Goal: Task Accomplishment & Management: Manage account settings

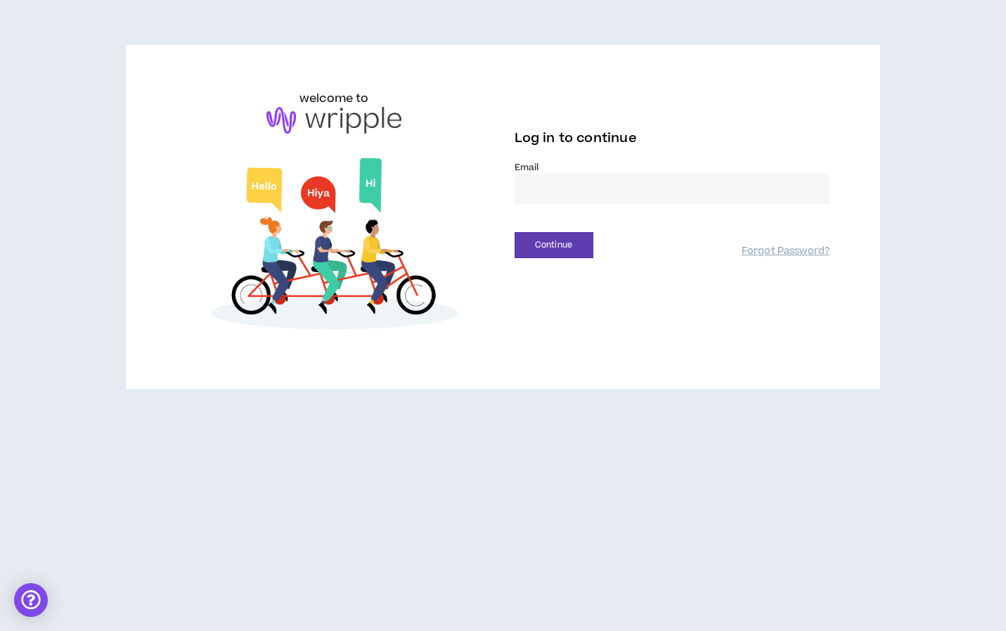
type input "**********"
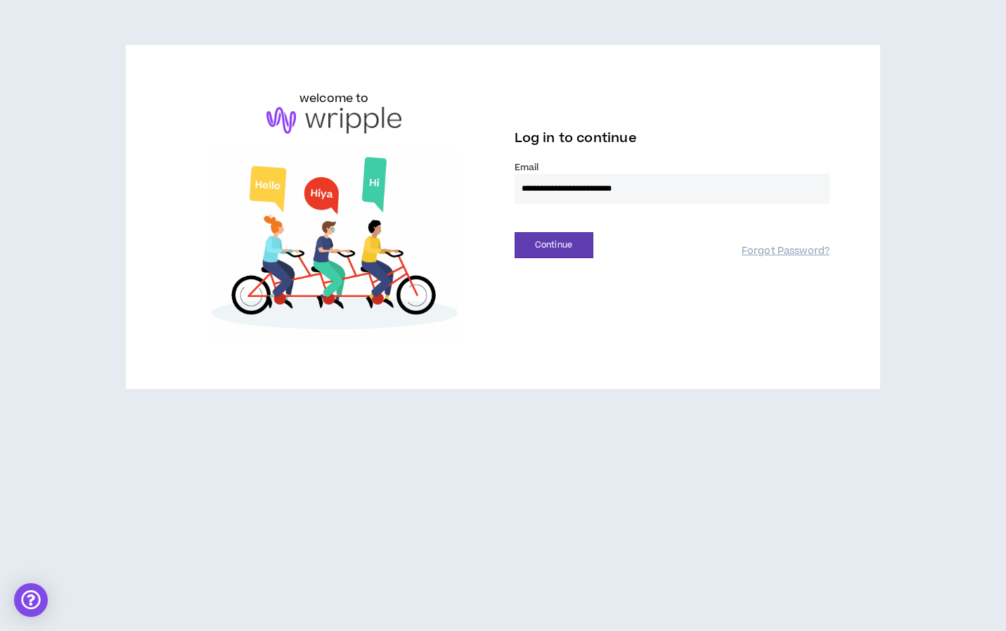
click at [553, 245] on button "Continue" at bounding box center [554, 245] width 79 height 26
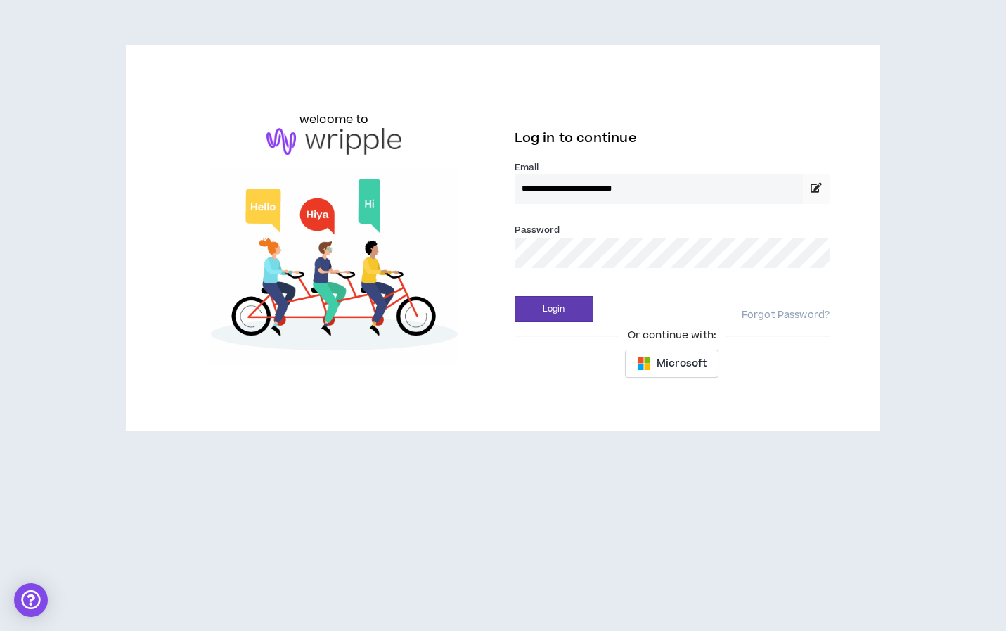
click at [553, 309] on button "Login" at bounding box center [554, 309] width 79 height 26
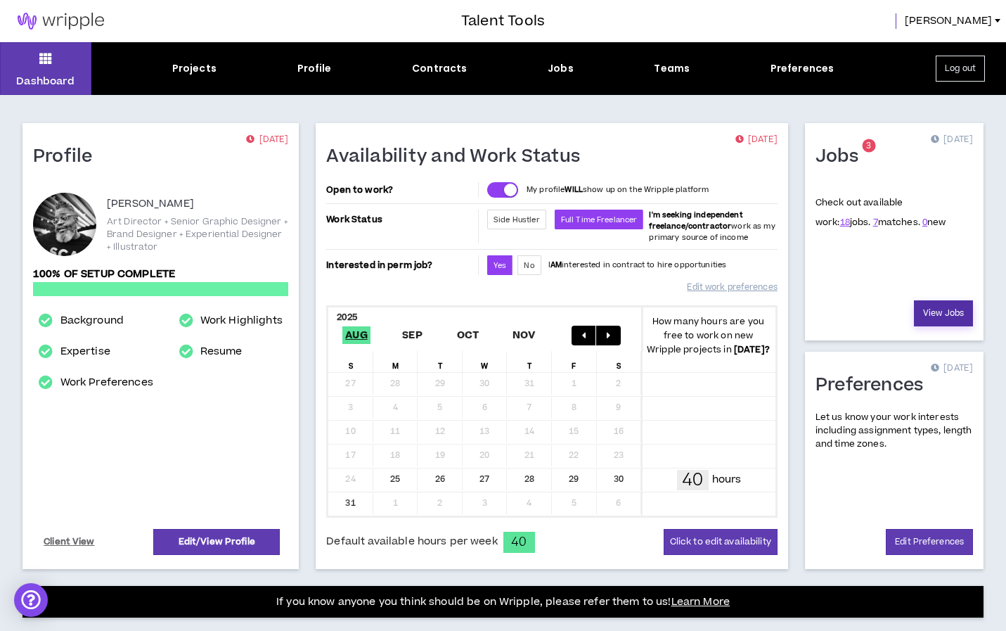
click at [946, 311] on link "View Jobs" at bounding box center [943, 313] width 59 height 26
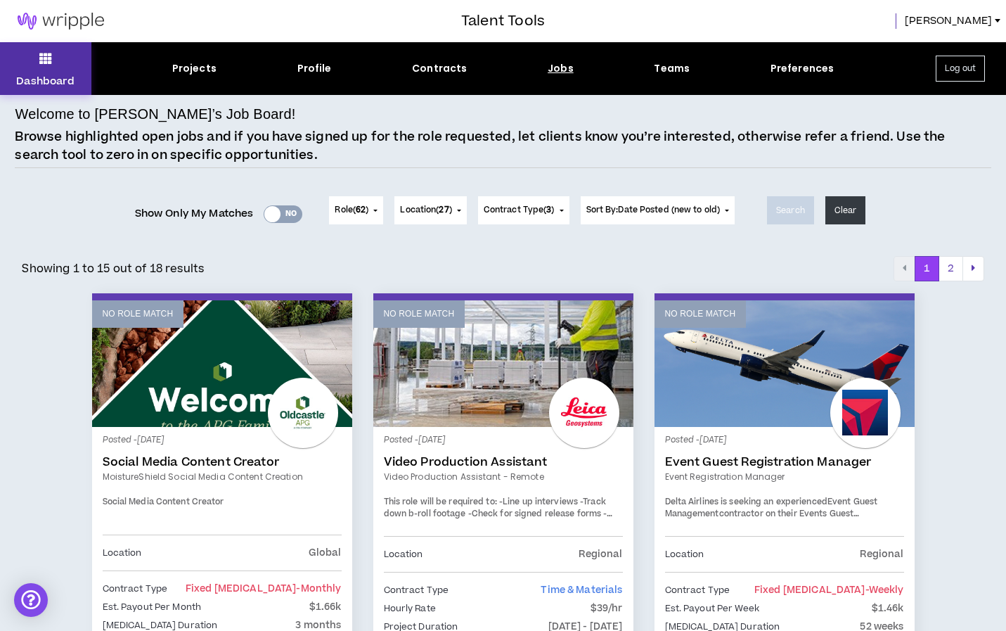
click at [39, 71] on button "Dashboard" at bounding box center [45, 68] width 91 height 53
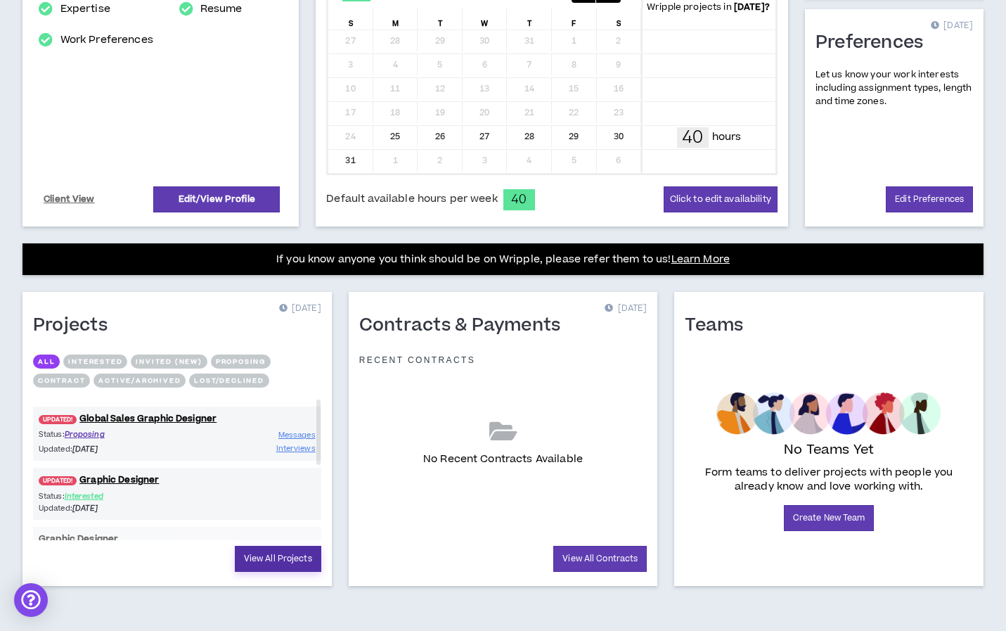
scroll to position [342, 0]
click at [278, 563] on link "View All Projects" at bounding box center [278, 559] width 86 height 26
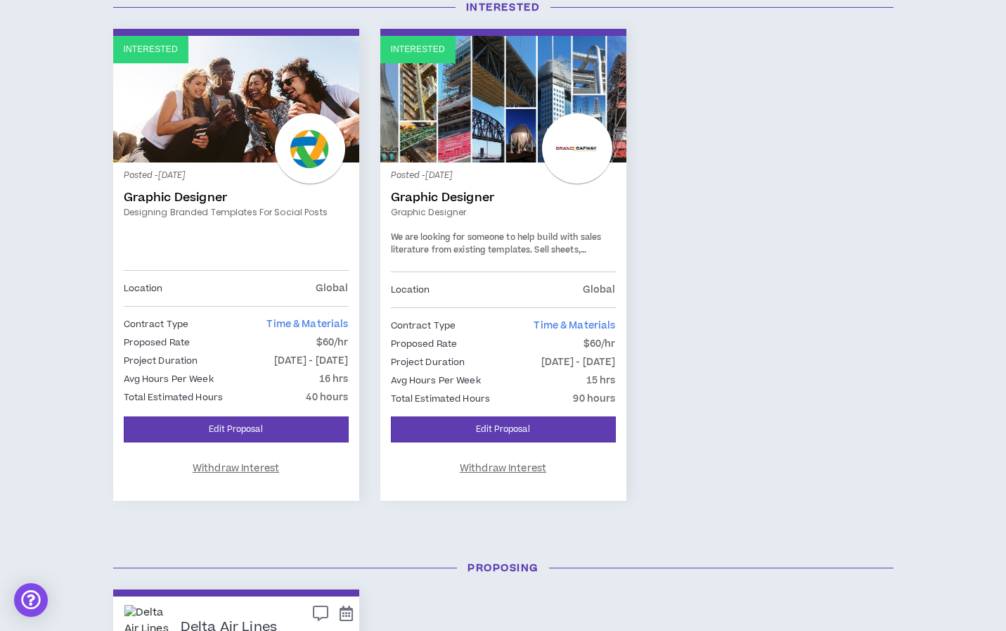
scroll to position [179, 0]
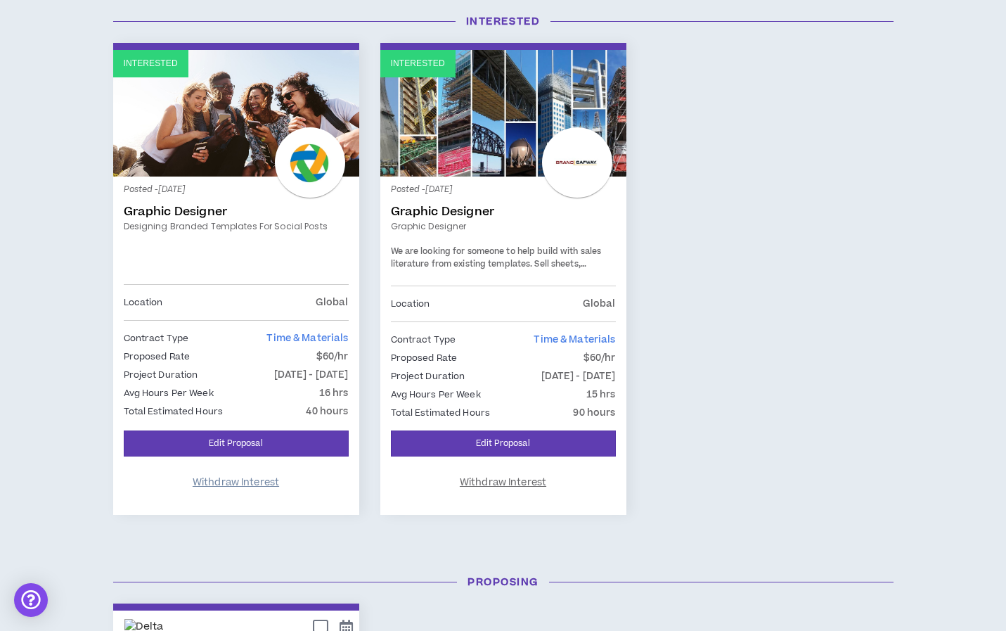
click at [241, 483] on span "Withdraw Interest" at bounding box center [236, 482] width 86 height 13
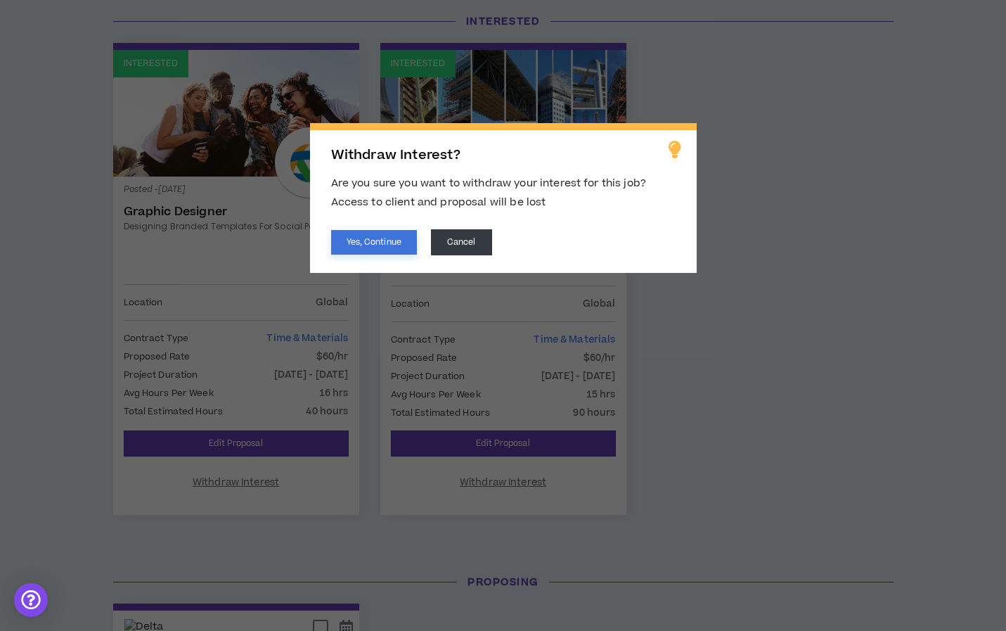
click at [381, 244] on button "Yes, Continue" at bounding box center [374, 242] width 86 height 25
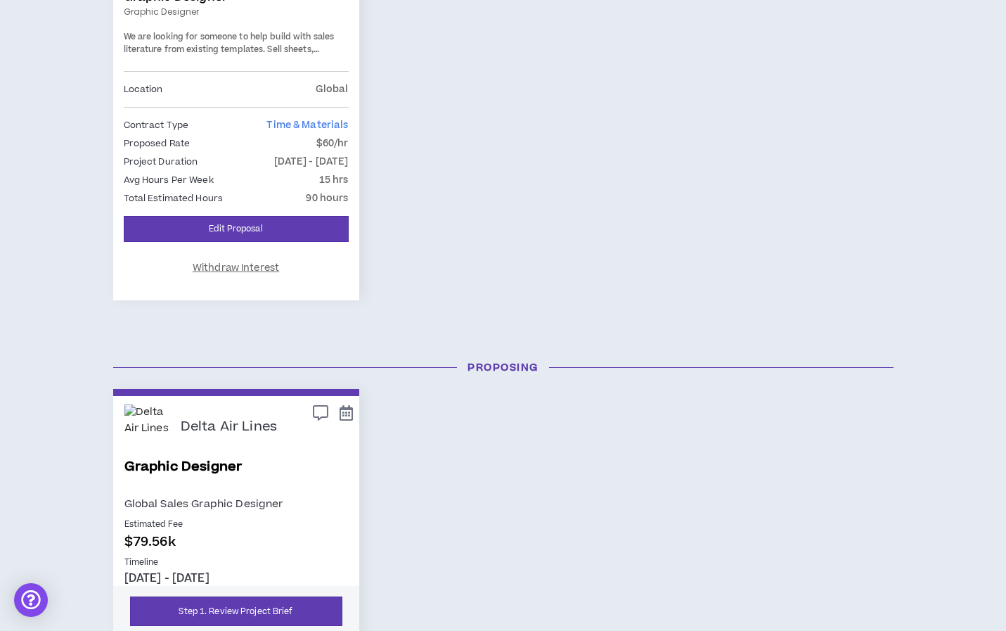
scroll to position [124, 0]
